Goal: Task Accomplishment & Management: Complete application form

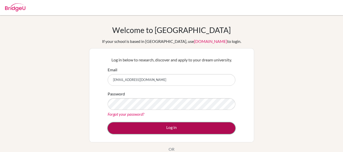
drag, startPoint x: 0, startPoint y: 0, endPoint x: 138, endPoint y: 127, distance: 187.9
click at [138, 127] on button "Log in" at bounding box center [172, 128] width 128 height 12
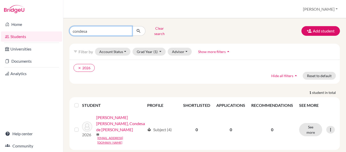
click at [93, 30] on input "condesa" at bounding box center [100, 31] width 63 height 10
type input "alex"
click button "submit" at bounding box center [138, 31] width 13 height 10
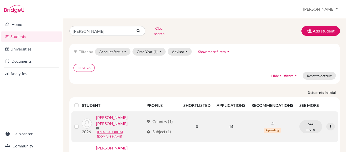
click at [129, 116] on link "Hernández Aguirre, Alex Gabriel" at bounding box center [120, 120] width 48 height 12
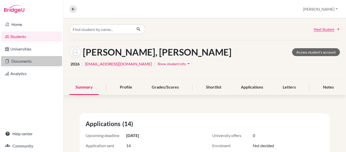
click at [15, 60] on link "Documents" at bounding box center [31, 61] width 61 height 10
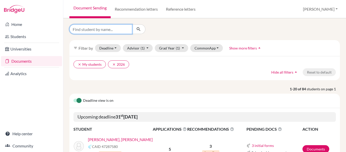
click at [93, 28] on input "Find student by name..." at bounding box center [100, 29] width 63 height 10
type input "alex"
click button "submit" at bounding box center [138, 29] width 13 height 10
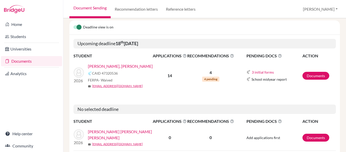
scroll to position [77, 0]
click at [114, 63] on link "Hernández Aguirre, Alex Gabriel" at bounding box center [120, 66] width 65 height 6
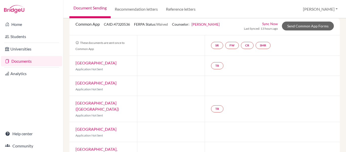
scroll to position [33, 0]
click at [230, 43] on link "FW" at bounding box center [232, 45] width 14 height 7
click at [230, 66] on link "Fee waiver" at bounding box center [232, 65] width 17 height 4
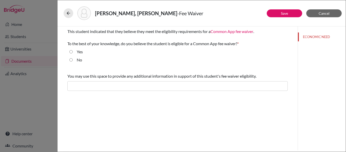
click at [72, 52] on input "Yes" at bounding box center [70, 52] width 3 height 6
radio input "true"
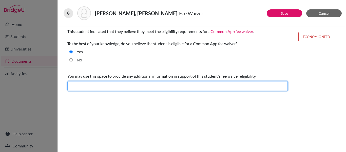
click at [89, 86] on input "text" at bounding box center [177, 86] width 221 height 10
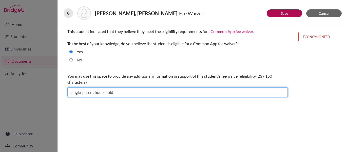
type input "single-parent household"
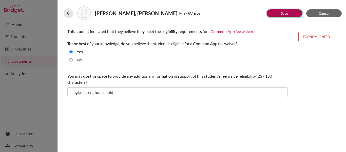
click at [289, 11] on button "Save" at bounding box center [285, 13] width 36 height 8
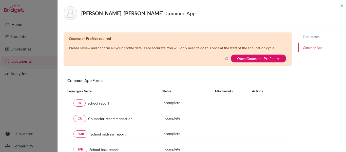
scroll to position [29, 0]
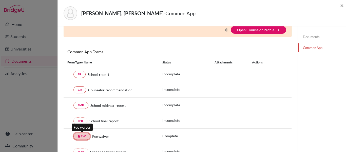
click at [82, 134] on link "insert_drive_file FW" at bounding box center [82, 136] width 17 height 7
